Goal: Task Accomplishment & Management: Use online tool/utility

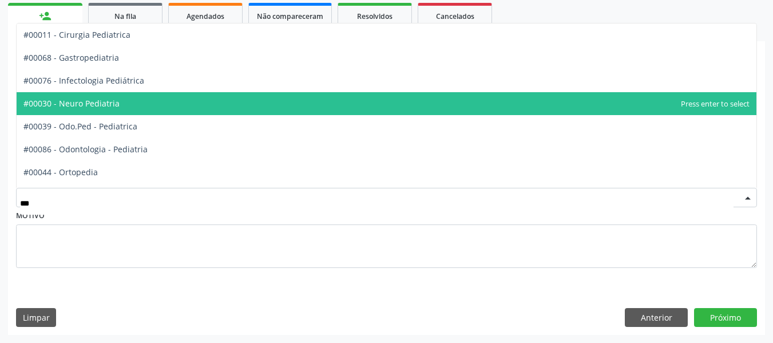
type input "****"
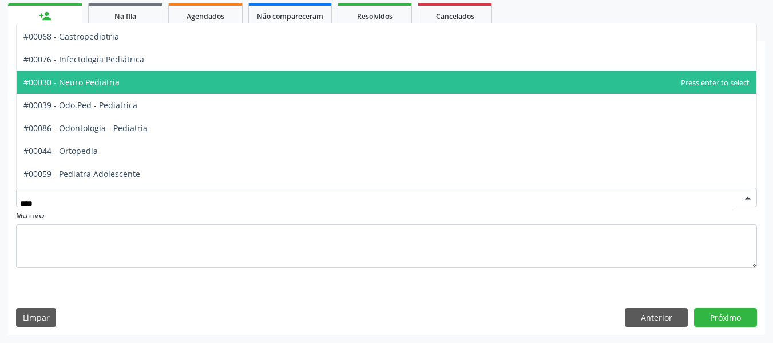
scroll to position [57, 0]
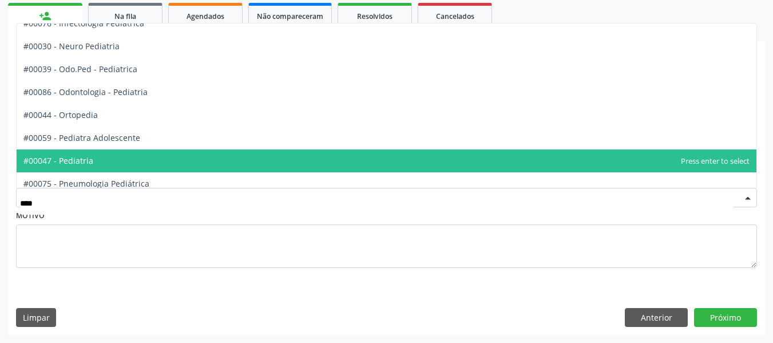
click at [139, 160] on span "#00047 - Pediatria" at bounding box center [387, 160] width 740 height 23
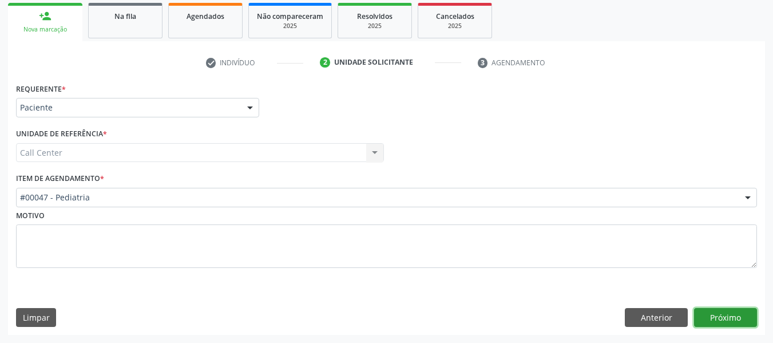
click at [744, 322] on button "Próximo" at bounding box center [725, 317] width 63 height 19
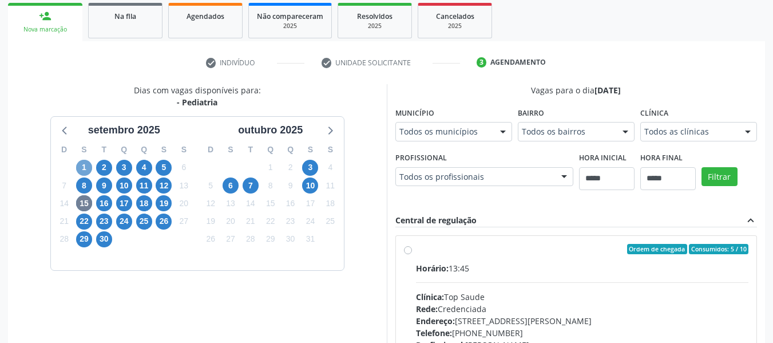
click at [85, 169] on span "1" at bounding box center [84, 168] width 16 height 16
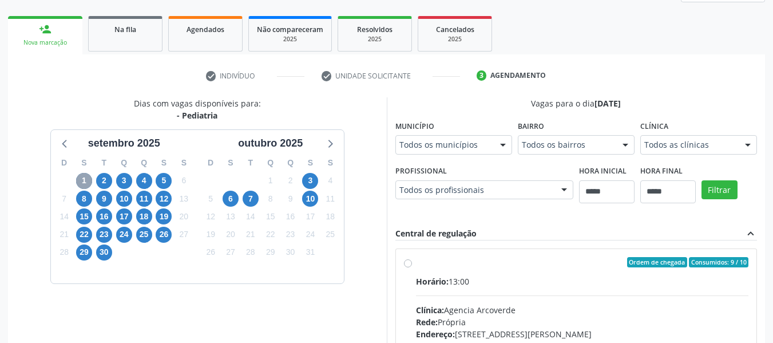
scroll to position [168, 0]
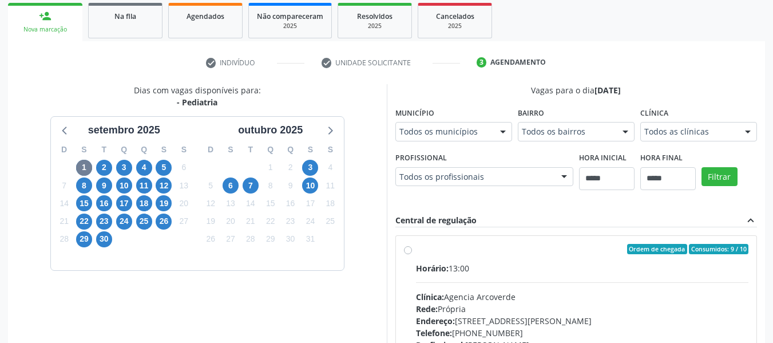
click at [395, 141] on div "Todos os municípios" at bounding box center [453, 131] width 117 height 19
click at [98, 161] on span "2" at bounding box center [104, 168] width 16 height 16
click at [127, 169] on span "3" at bounding box center [124, 168] width 16 height 16
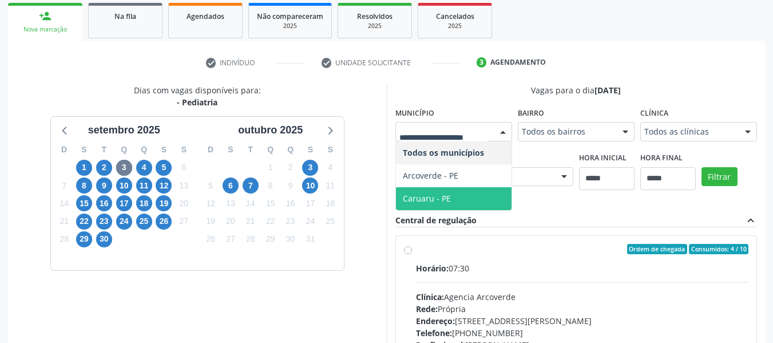
drag, startPoint x: 435, startPoint y: 202, endPoint x: 439, endPoint y: 192, distance: 10.5
click at [437, 196] on span "Caruaru - PE" at bounding box center [427, 198] width 48 height 11
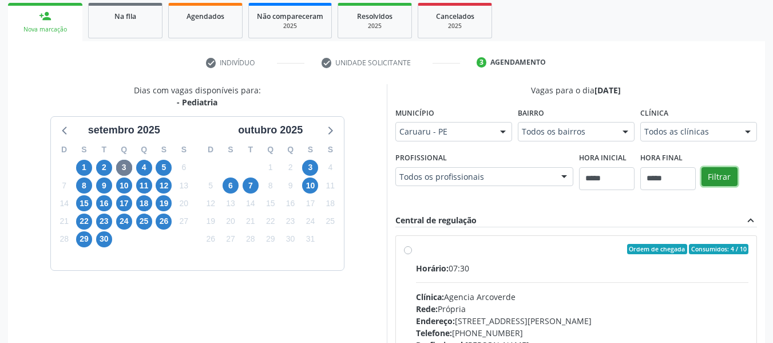
click at [719, 170] on button "Filtrar" at bounding box center [719, 176] width 36 height 19
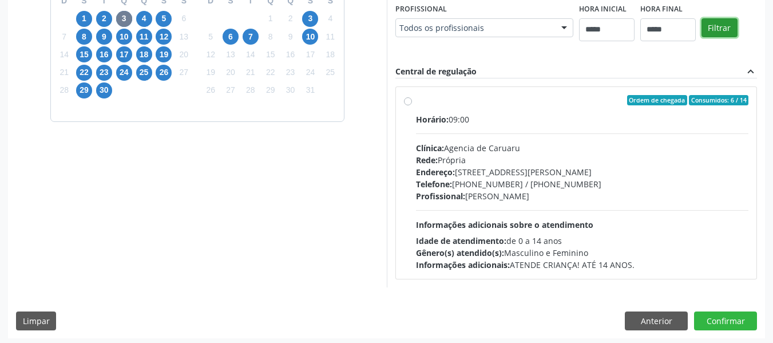
scroll to position [320, 0]
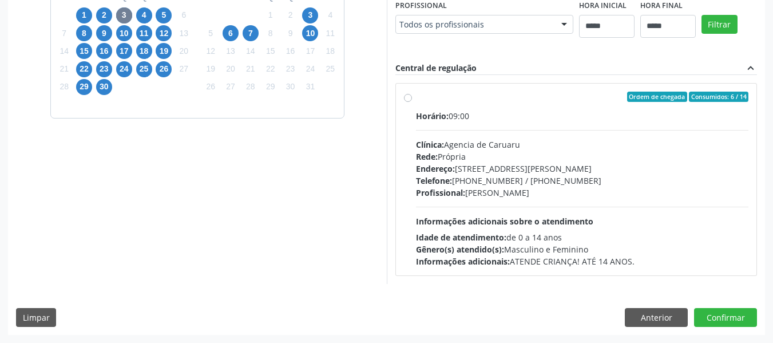
click at [251, 186] on div "Dias com vagas disponíveis para: - [GEOGRAPHIC_DATA] [DATE] D S T Q Q S S 31 1 …" at bounding box center [197, 107] width 379 height 351
